Goal: Communication & Community: Answer question/provide support

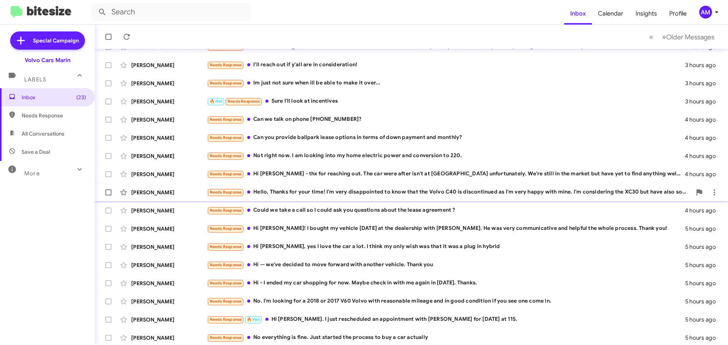
scroll to position [95, 0]
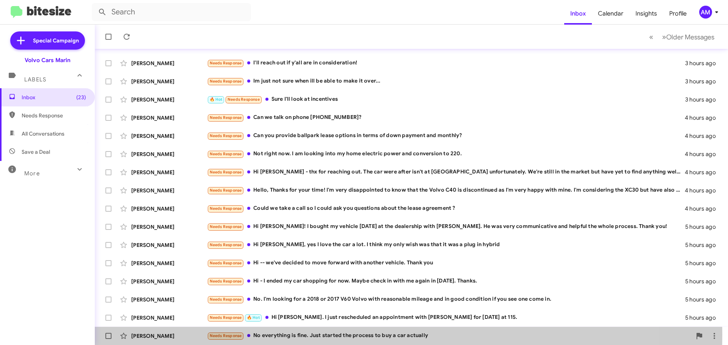
click at [353, 336] on div "Needs Response No everything is fine. Just started the process to buy a car act…" at bounding box center [449, 336] width 485 height 9
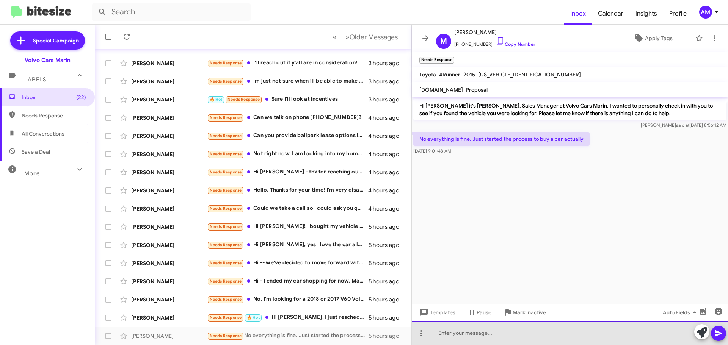
click at [465, 328] on div at bounding box center [570, 333] width 316 height 24
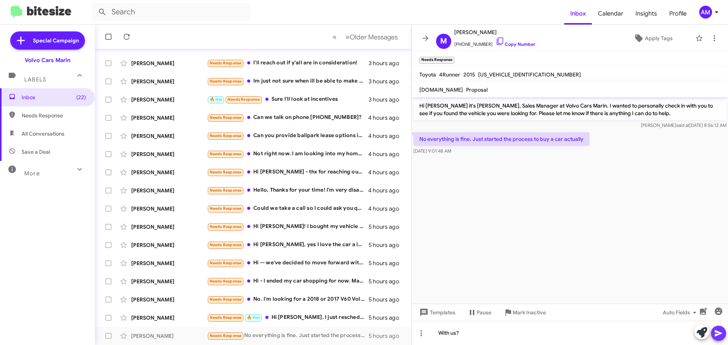
click at [718, 337] on icon at bounding box center [718, 333] width 9 height 9
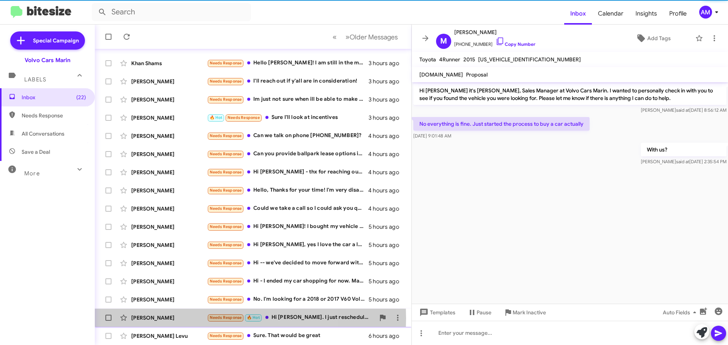
click at [179, 319] on div "[PERSON_NAME]" at bounding box center [169, 318] width 76 height 8
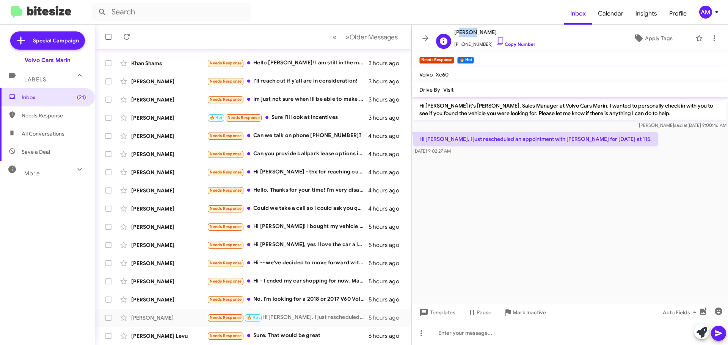
drag, startPoint x: 456, startPoint y: 33, endPoint x: 470, endPoint y: 33, distance: 14.0
click at [470, 33] on span "[PERSON_NAME]" at bounding box center [494, 32] width 81 height 9
drag, startPoint x: 455, startPoint y: 33, endPoint x: 488, endPoint y: 34, distance: 33.0
click at [488, 34] on span "[PERSON_NAME]" at bounding box center [494, 32] width 81 height 9
copy span "[PERSON_NAME]"
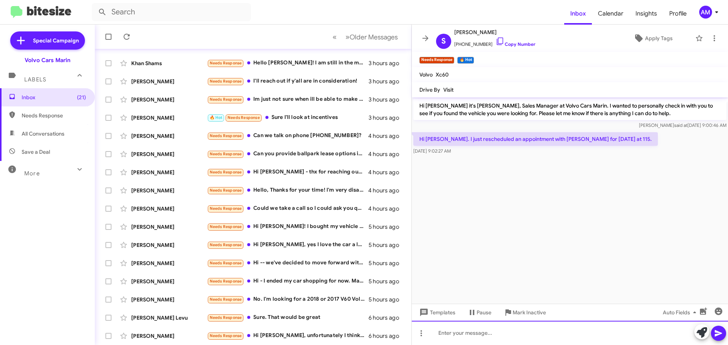
click at [439, 334] on div at bounding box center [570, 333] width 316 height 24
click at [477, 332] on div "O.K wonderful" at bounding box center [570, 333] width 316 height 24
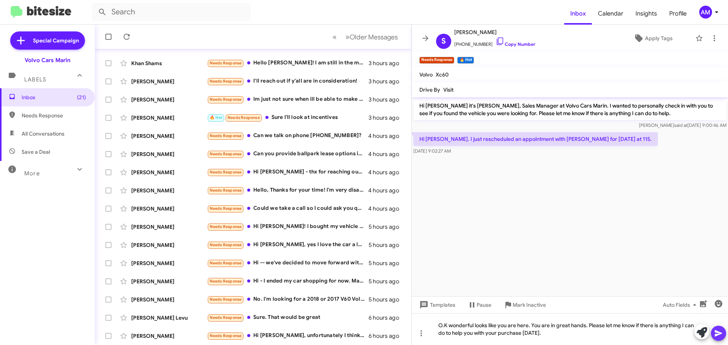
click at [718, 336] on icon at bounding box center [718, 334] width 7 height 6
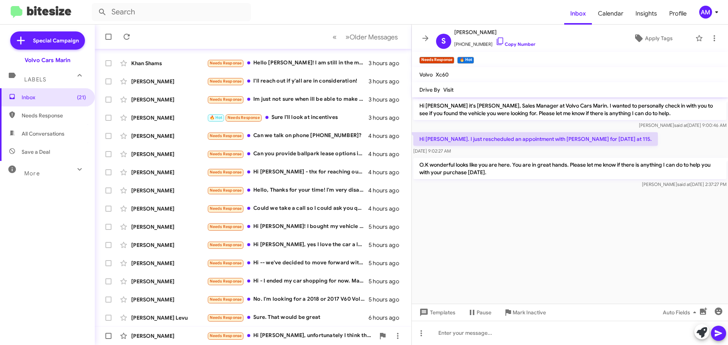
click at [320, 331] on div "[PERSON_NAME] Needs Response Hi [PERSON_NAME], unfortunately I think the x30 mi…" at bounding box center [253, 336] width 304 height 15
